Goal: Task Accomplishment & Management: Complete application form

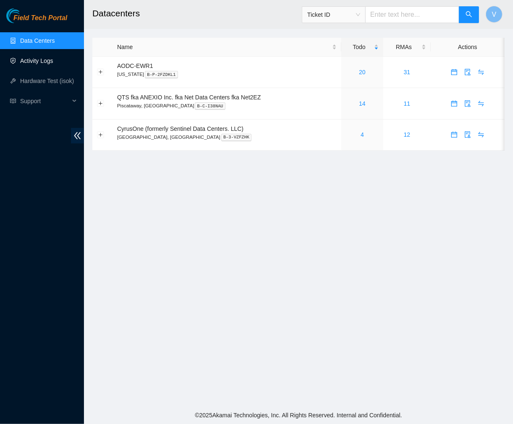
click at [39, 58] on link "Activity Logs" at bounding box center [36, 61] width 33 height 7
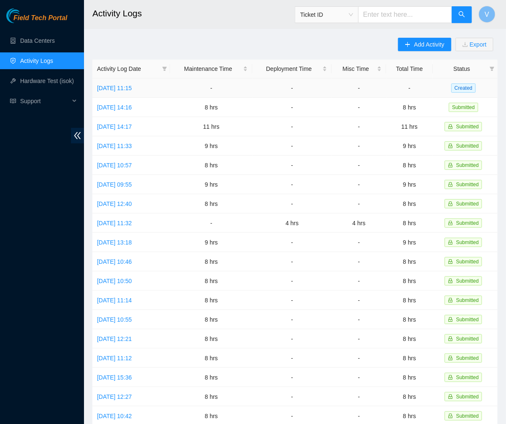
click at [136, 92] on td "[DATE] 11:15" at bounding box center [131, 88] width 78 height 19
click at [132, 87] on link "[DATE] 11:15" at bounding box center [114, 88] width 35 height 7
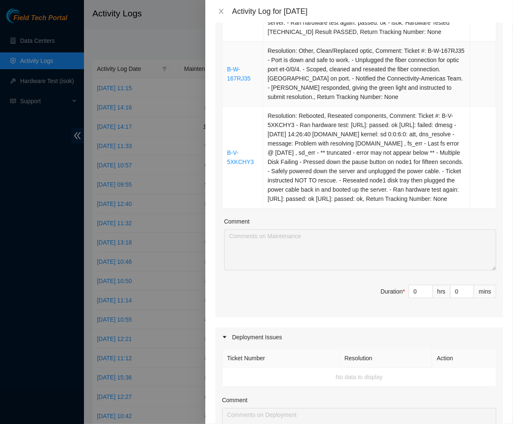
scroll to position [248, 0]
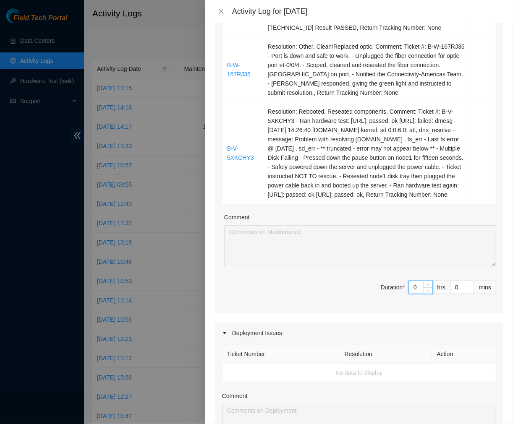
click at [415, 294] on input "0" at bounding box center [421, 287] width 24 height 13
drag, startPoint x: 415, startPoint y: 307, endPoint x: 310, endPoint y: 309, distance: 105.0
click at [310, 304] on span "Duration * 0 hrs 0 mins" at bounding box center [359, 293] width 274 height 24
click at [412, 294] on input at bounding box center [421, 287] width 24 height 13
type input "8"
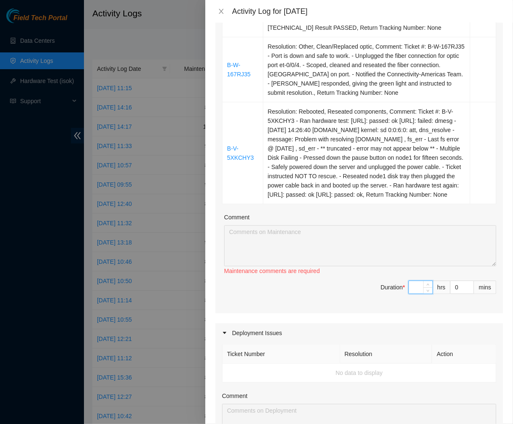
type input "8"
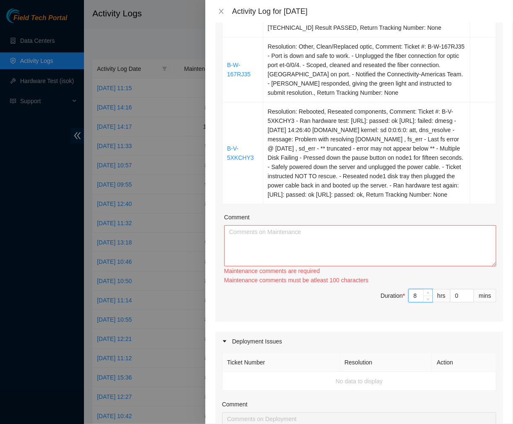
type input "8"
click at [271, 225] on div "Comment" at bounding box center [360, 219] width 272 height 13
click at [266, 245] on textarea "Comment" at bounding box center [360, 245] width 272 height 41
paste textarea "Ticket #: B-V-5WWA3GN - Ran hardware test: [URL]: failed: unpingable - Upon app…"
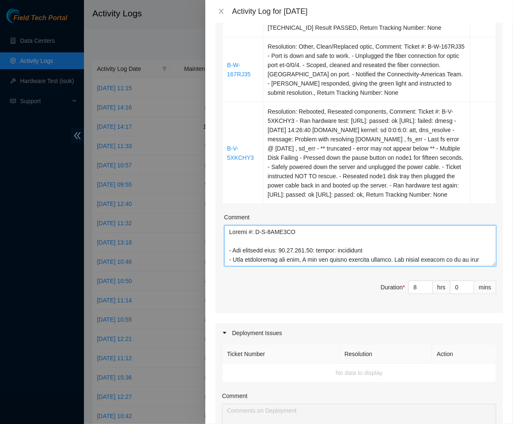
scroll to position [358, 0]
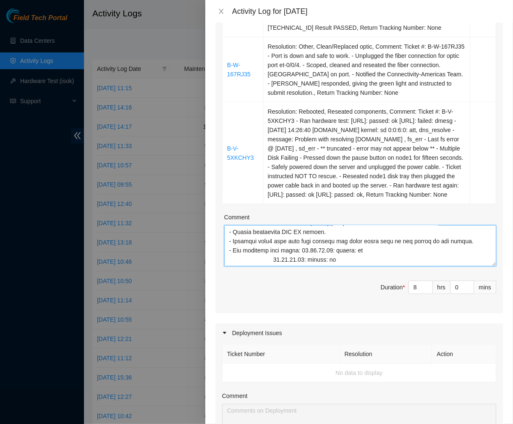
click at [268, 267] on textarea "Comment" at bounding box center [360, 245] width 272 height 41
click at [275, 267] on textarea "Comment" at bounding box center [360, 245] width 272 height 41
click at [272, 267] on textarea "Comment" at bounding box center [360, 245] width 272 height 41
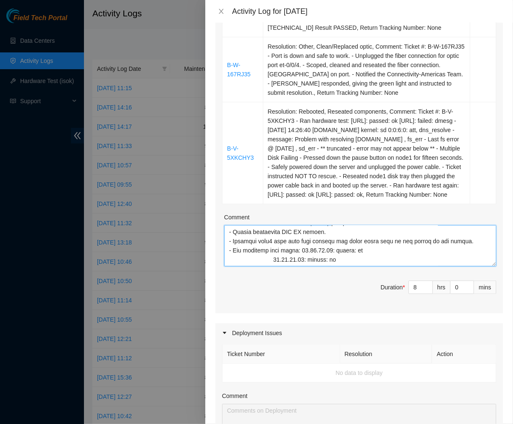
click at [272, 267] on textarea "Comment" at bounding box center [360, 245] width 272 height 41
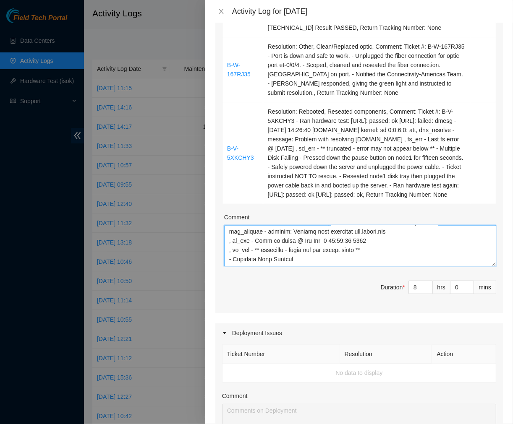
scroll to position [296, 0]
click at [262, 248] on textarea "Comment" at bounding box center [360, 245] width 272 height 41
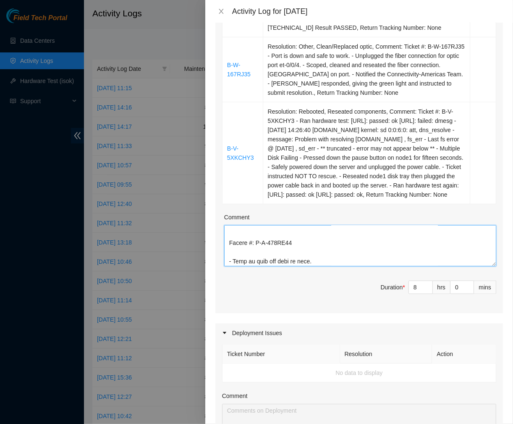
scroll to position [0, 0]
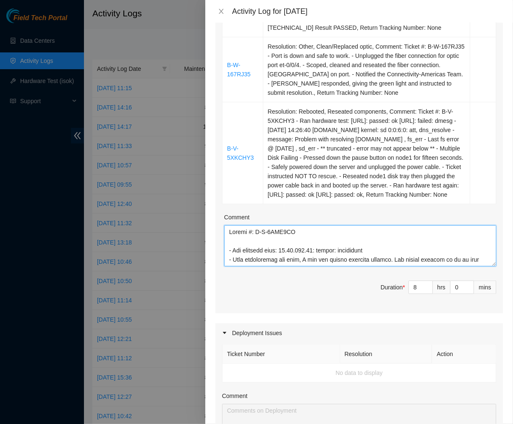
type textarea "Ticket #: B-V-5WWA3GN - Ran hardware test: [URL]: failed: unpingable - Upon app…"
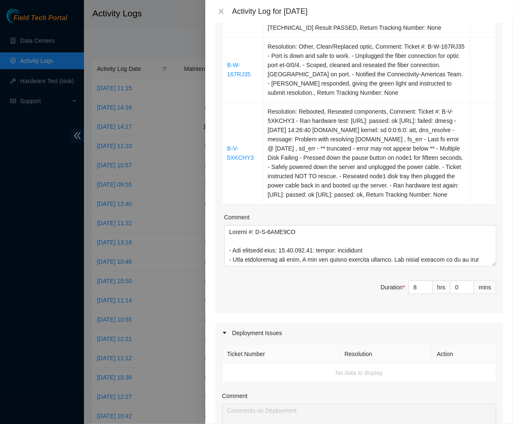
click at [283, 304] on span "Duration * 8 hrs 0 mins" at bounding box center [359, 293] width 274 height 24
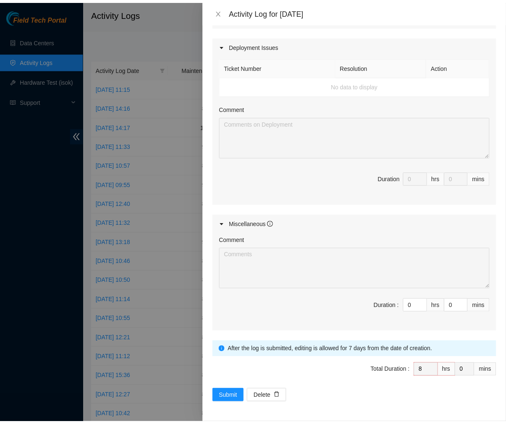
scroll to position [552, 0]
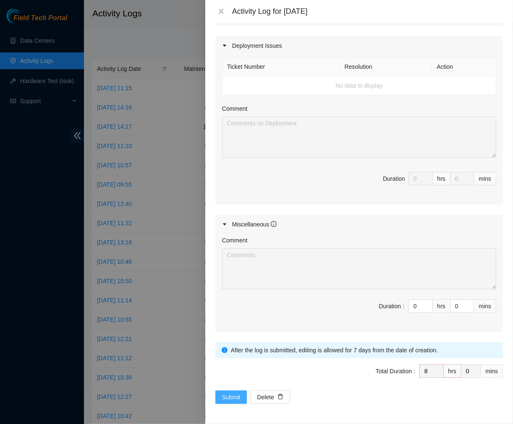
drag, startPoint x: 221, startPoint y: 395, endPoint x: 226, endPoint y: 395, distance: 5.1
click at [226, 395] on button "Submit" at bounding box center [231, 397] width 32 height 13
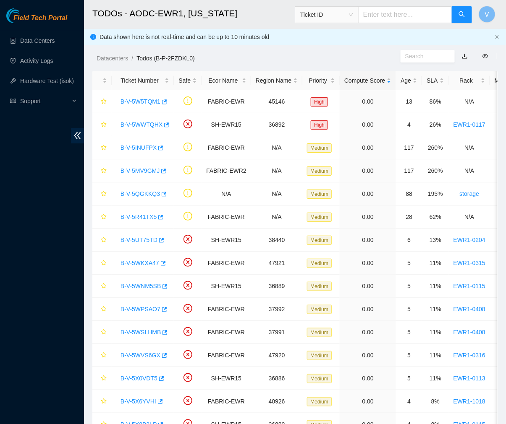
click at [328, 44] on div "Datacenters / Todos (B-P-2FZDKL0) /" at bounding box center [242, 39] width 317 height 47
